Goal: Transaction & Acquisition: Purchase product/service

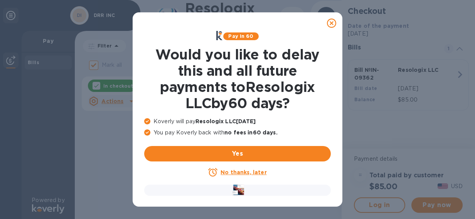
click at [245, 169] on u "No thanks, later" at bounding box center [243, 172] width 46 height 6
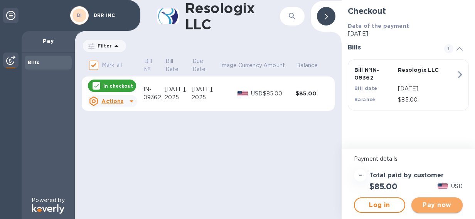
click at [441, 203] on span "Pay now" at bounding box center [436, 204] width 39 height 9
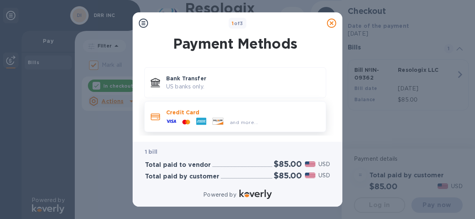
click at [192, 114] on p "Credit Card" at bounding box center [242, 112] width 153 height 8
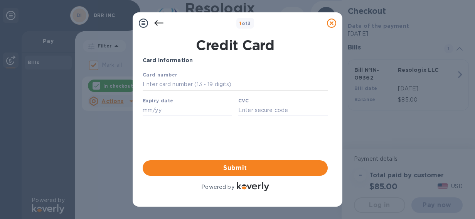
click at [169, 84] on input "text" at bounding box center [235, 85] width 185 height 12
type input "[CREDIT_CARD_NUMBER]"
click at [159, 114] on input "text" at bounding box center [187, 110] width 89 height 12
type input "08/27"
click at [252, 112] on input "text" at bounding box center [282, 110] width 89 height 12
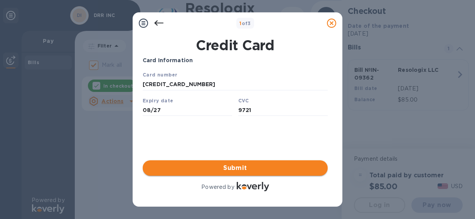
type input "9721"
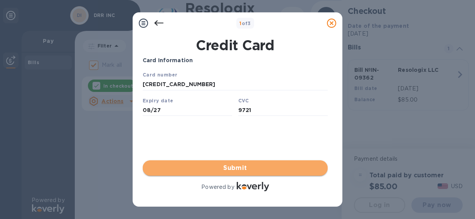
click at [244, 163] on button "Submit" at bounding box center [235, 167] width 185 height 15
click at [229, 168] on span "Submit" at bounding box center [235, 167] width 173 height 9
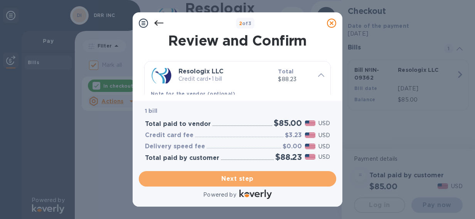
click at [229, 174] on span "Next step" at bounding box center [237, 178] width 185 height 9
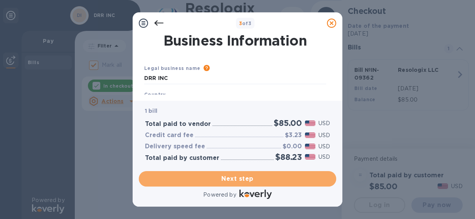
click at [229, 174] on span "Next step" at bounding box center [237, 178] width 185 height 9
click at [240, 174] on span "Next step" at bounding box center [237, 178] width 185 height 9
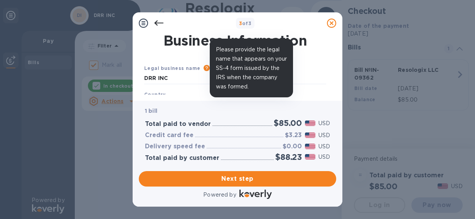
click at [204, 69] on icon at bounding box center [207, 68] width 6 height 6
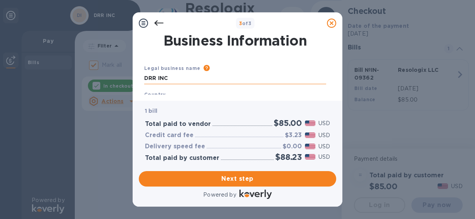
click at [177, 75] on input "DRR INC" at bounding box center [235, 78] width 182 height 12
click at [308, 37] on h1 "Business Information" at bounding box center [235, 40] width 185 height 16
click at [291, 39] on h1 "Business Information" at bounding box center [235, 40] width 185 height 16
click at [275, 39] on h1 "Business Information" at bounding box center [235, 40] width 185 height 16
click at [231, 42] on h1 "Business Information" at bounding box center [235, 40] width 185 height 16
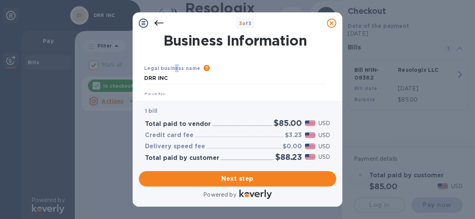
click at [173, 67] on div "Legal business name" at bounding box center [172, 68] width 56 height 8
click at [166, 76] on input "DRR INC" at bounding box center [235, 78] width 182 height 12
click at [174, 78] on input "DRR INC" at bounding box center [235, 78] width 182 height 12
type input "DRR"
click at [228, 174] on span "Next step" at bounding box center [237, 178] width 185 height 9
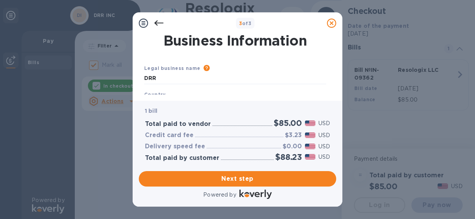
click at [337, 40] on div "Business Information Legal business name Please provide the legal name that app…" at bounding box center [238, 67] width 210 height 67
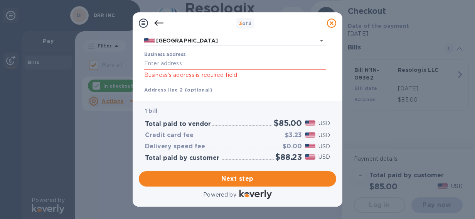
scroll to position [67, 0]
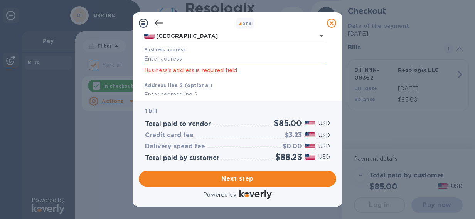
click at [165, 60] on input "Business address" at bounding box center [235, 59] width 182 height 12
type input "[STREET_ADDRESS]"
type input "[GEOGRAPHIC_DATA]"
type input "OH"
type input "44212"
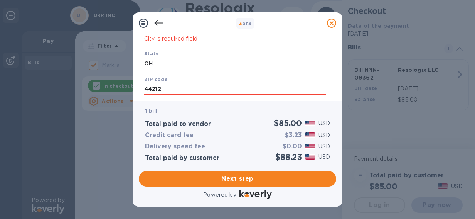
scroll to position [197, 0]
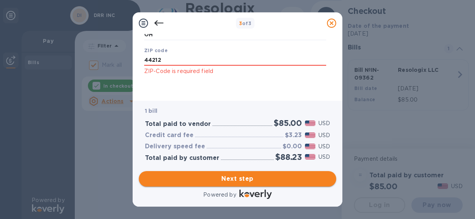
click at [232, 174] on span "Next step" at bounding box center [237, 178] width 185 height 9
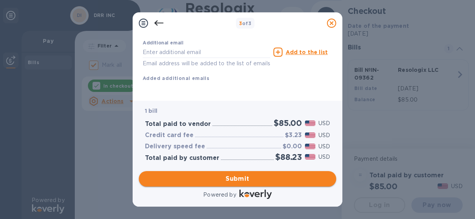
scroll to position [167, 0]
click at [245, 180] on span "Submit" at bounding box center [237, 178] width 185 height 9
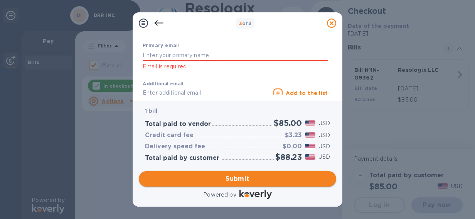
scroll to position [207, 0]
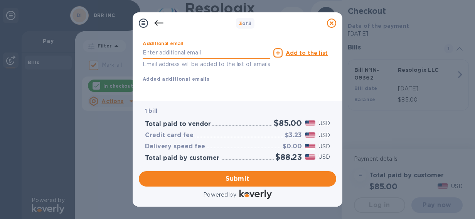
click at [171, 50] on input "text" at bounding box center [207, 53] width 128 height 12
type input "[EMAIL_ADDRESS][DOMAIN_NAME]"
drag, startPoint x: 194, startPoint y: 53, endPoint x: 123, endPoint y: 50, distance: 71.3
click at [143, 50] on input "[EMAIL_ADDRESS][DOMAIN_NAME]" at bounding box center [207, 53] width 128 height 12
type input "[PERSON_NAME][EMAIL_ADDRESS][DOMAIN_NAME]"
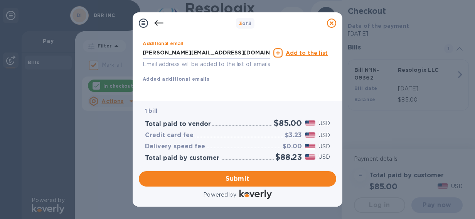
click at [215, 76] on div "Additional email [PERSON_NAME][EMAIL_ADDRESS][DOMAIN_NAME] Email address will b…" at bounding box center [235, 60] width 185 height 46
click at [237, 173] on button "Submit" at bounding box center [237, 178] width 197 height 15
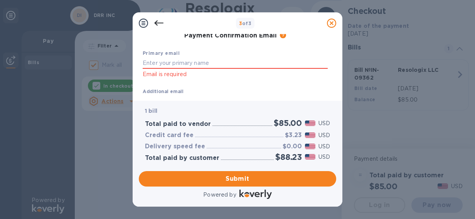
scroll to position [151, 0]
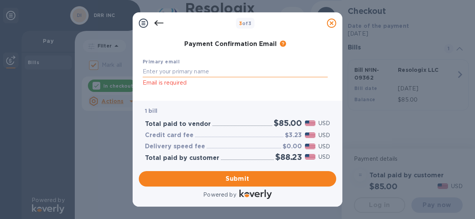
click at [169, 72] on input "text" at bounding box center [235, 72] width 185 height 12
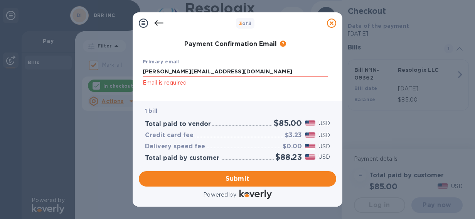
type input "[PERSON_NAME][EMAIL_ADDRESS][DOMAIN_NAME]"
click p "Email is required"
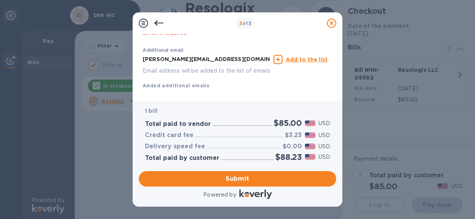
scroll to position [204, 0]
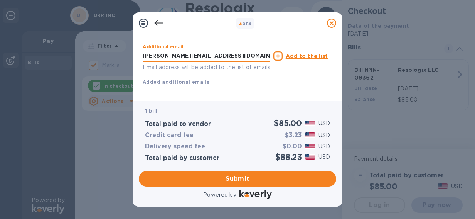
drag, startPoint x: 203, startPoint y: 55, endPoint x: 138, endPoint y: 56, distance: 64.4
click at [143, 56] on input "[PERSON_NAME][EMAIL_ADDRESS][DOMAIN_NAME]" at bounding box center [207, 56] width 128 height 12
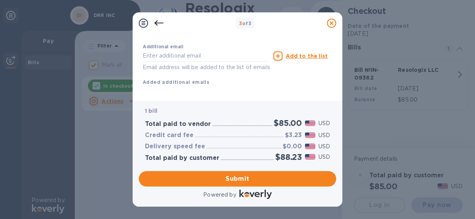
scroll to position [208, 0]
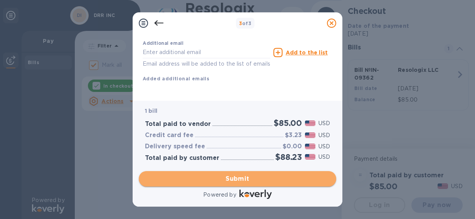
click at [254, 177] on span "Submit" at bounding box center [237, 178] width 185 height 9
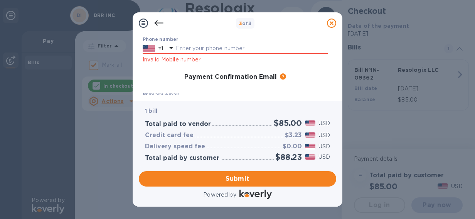
scroll to position [116, 0]
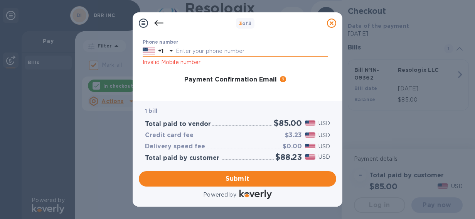
click at [190, 52] on input "text" at bounding box center [252, 51] width 152 height 12
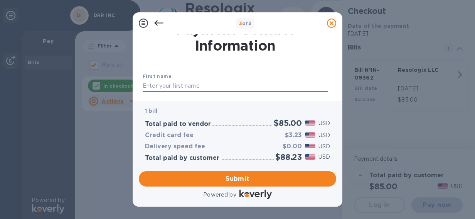
scroll to position [6, 0]
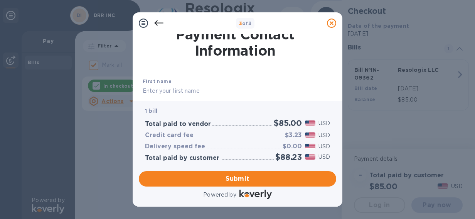
click at [164, 88] on input "text" at bounding box center [235, 91] width 185 height 12
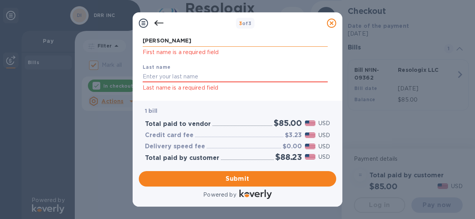
scroll to position [61, 0]
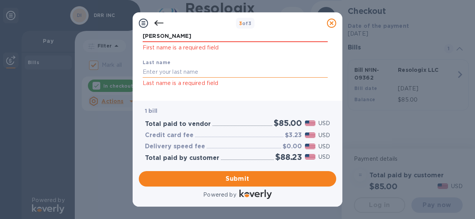
type input "[PERSON_NAME]"
click at [157, 68] on input "text" at bounding box center [235, 72] width 185 height 12
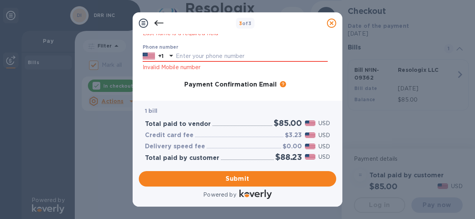
scroll to position [116, 0]
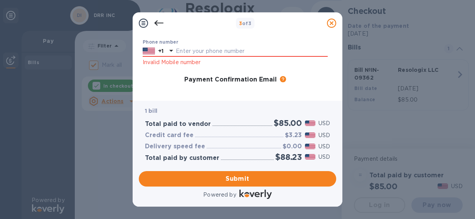
type input "[PERSON_NAME]"
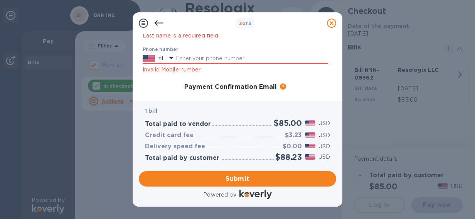
scroll to position [112, 0]
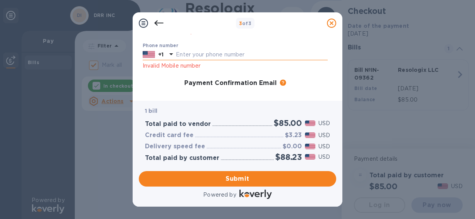
click at [194, 57] on input "text" at bounding box center [252, 55] width 152 height 12
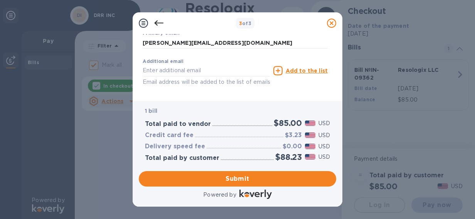
scroll to position [198, 0]
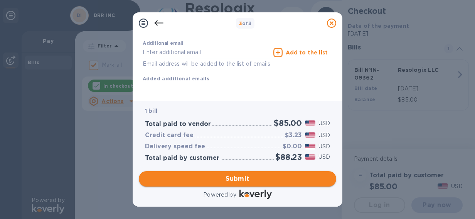
type input "3303214157"
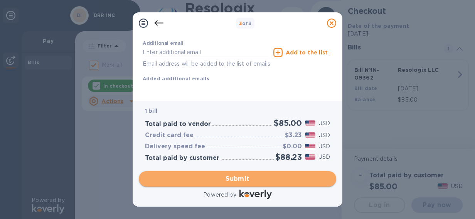
click at [248, 176] on span "Submit" at bounding box center [237, 178] width 185 height 9
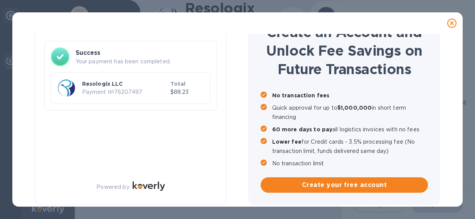
checkbox input "false"
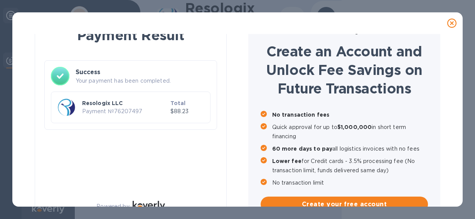
scroll to position [0, 0]
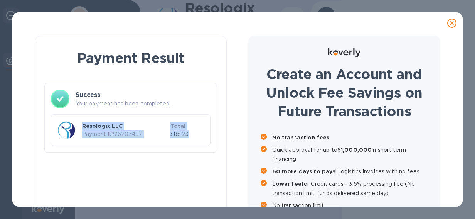
drag, startPoint x: 203, startPoint y: 136, endPoint x: 59, endPoint y: 101, distance: 148.4
click at [59, 101] on div "Success Your payment has been completed. Resologix LLC Payment № 76207497 Total…" at bounding box center [130, 117] width 173 height 69
